Goal: Task Accomplishment & Management: Manage account settings

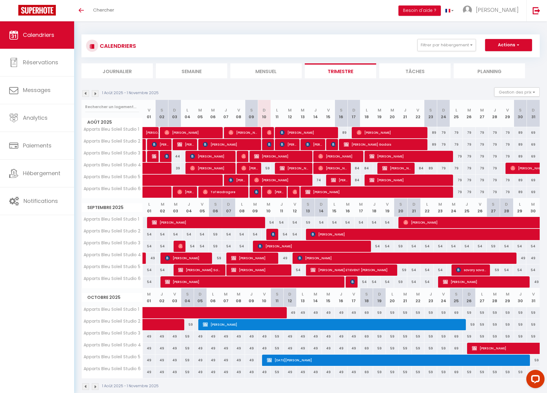
click at [294, 192] on img at bounding box center [294, 192] width 5 height 5
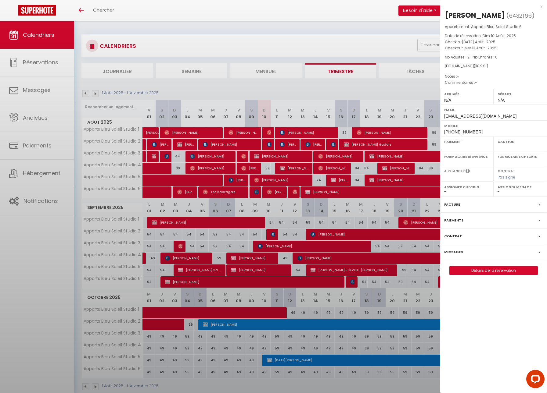
select select "OK"
select select "0"
select select "1"
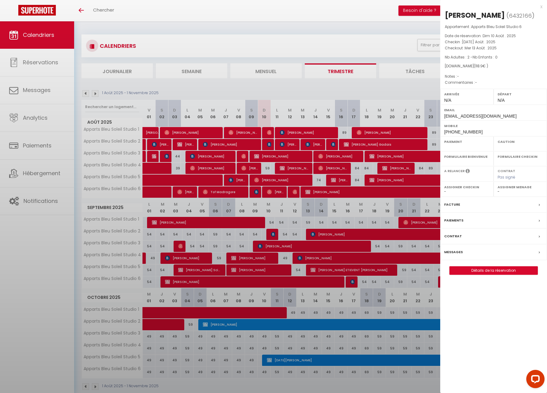
select select
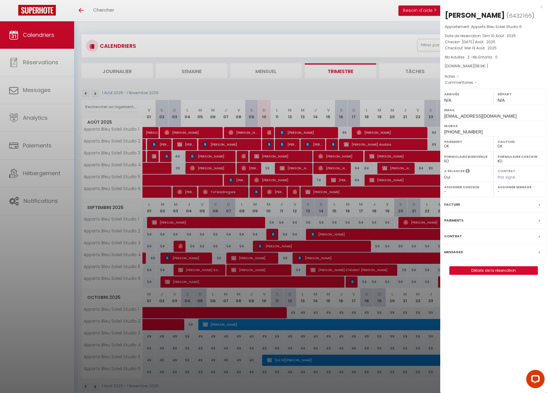
click at [460, 250] on label "Messages" at bounding box center [453, 252] width 19 height 6
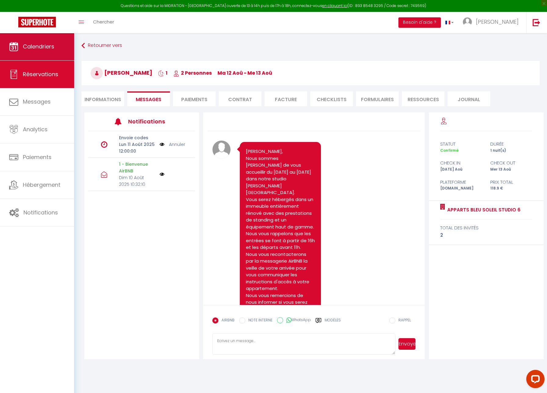
click at [37, 46] on span "Calendriers" at bounding box center [38, 47] width 31 height 8
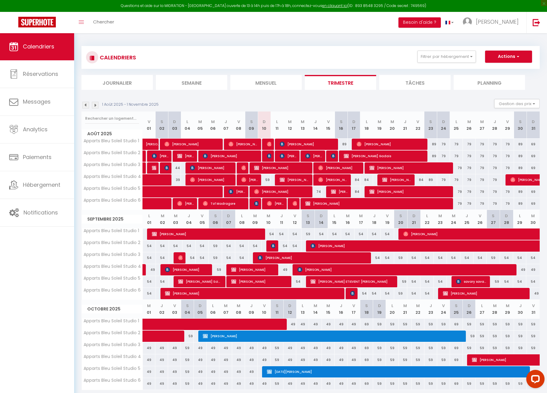
click at [443, 144] on div "79" at bounding box center [443, 144] width 13 height 11
type input "79"
type input "Dim 24 Août 2025"
type input "Lun 25 Août 2025"
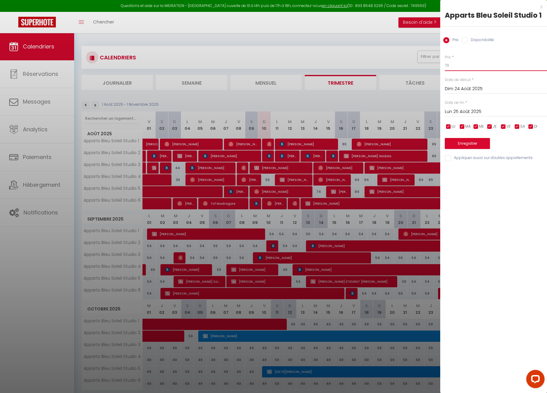
click at [480, 66] on input "79" at bounding box center [496, 65] width 102 height 11
type input "74"
click at [477, 109] on input "Lun 25 Août 2025" at bounding box center [496, 112] width 102 height 8
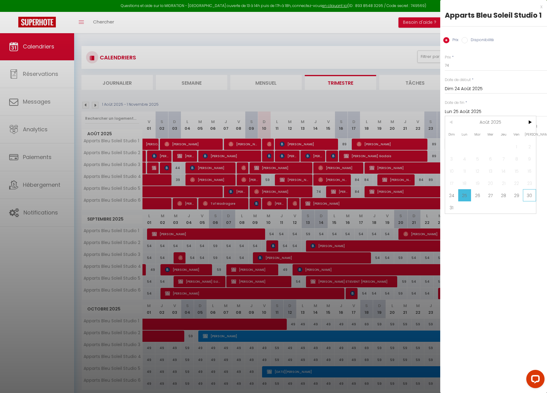
click at [528, 191] on span "30" at bounding box center [529, 195] width 13 height 12
type input "Sam 30 Août 2025"
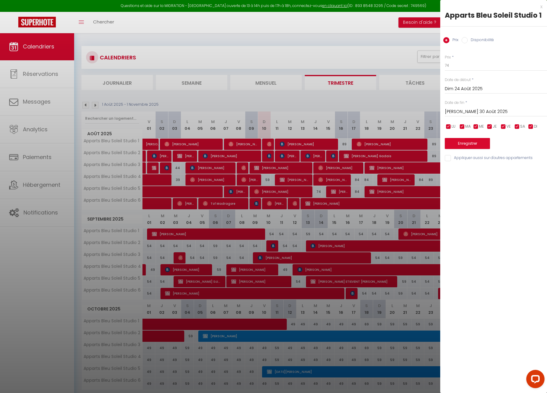
click at [485, 142] on button "Enregistrer" at bounding box center [467, 143] width 45 height 11
